Goal: Transaction & Acquisition: Download file/media

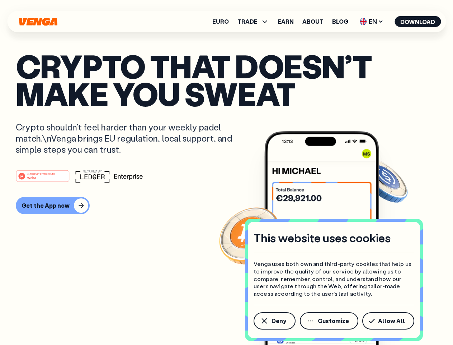
click at [227, 172] on div "#1 PRODUCT OF THE MONTH Web3" at bounding box center [227, 175] width 422 height 13
click at [274, 321] on span "Deny" at bounding box center [279, 321] width 15 height 6
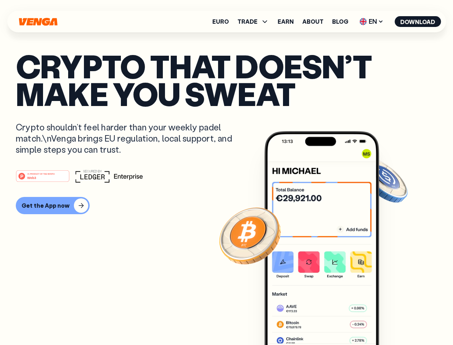
click at [330, 321] on img at bounding box center [322, 251] width 115 height 241
click at [390, 321] on article "Crypto that doesn’t make you sweat Crypto shouldn’t feel harder than your weekl…" at bounding box center [227, 186] width 422 height 269
click at [256, 22] on span "TRADE" at bounding box center [248, 22] width 20 height 6
click at [372, 22] on span "EN" at bounding box center [371, 21] width 29 height 11
click at [418, 22] on button "Download" at bounding box center [418, 21] width 46 height 11
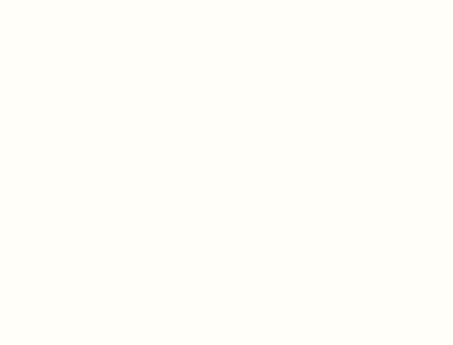
click at [227, 0] on html "This website uses cookies Venga uses both own and third-party cookies that help…" at bounding box center [226, 0] width 453 height 0
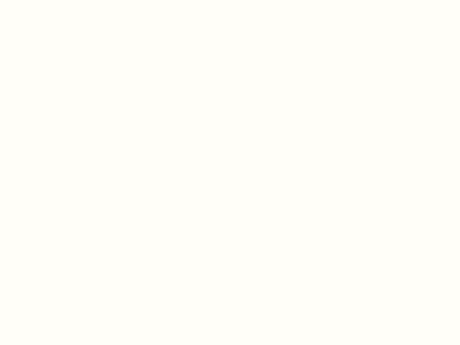
click at [52, 0] on html "This website uses cookies Venga uses both own and third-party cookies that help…" at bounding box center [230, 0] width 460 height 0
click at [44, 0] on html "This website uses cookies Venga uses both own and third-party cookies that help…" at bounding box center [230, 0] width 460 height 0
